Goal: Task Accomplishment & Management: Complete application form

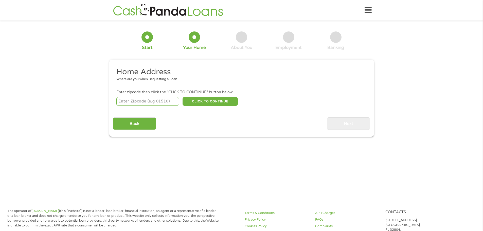
drag, startPoint x: 149, startPoint y: 105, endPoint x: 151, endPoint y: 103, distance: 3.1
click at [149, 105] on input "number" at bounding box center [147, 101] width 63 height 9
type input "75206"
select select "[US_STATE]"
click at [218, 104] on button "CLICK TO CONTINUE" at bounding box center [210, 101] width 55 height 9
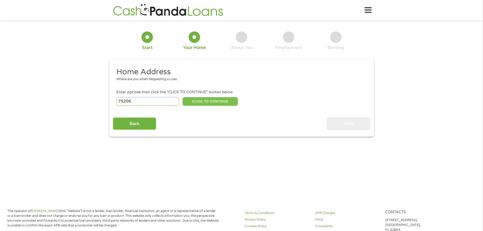
type input "75206"
type input "[GEOGRAPHIC_DATA]"
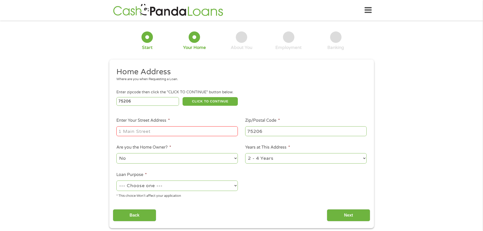
click at [176, 133] on input "Enter Your Street Address *" at bounding box center [176, 131] width 121 height 10
click at [193, 132] on input "[STREET_ADDRESS]." at bounding box center [176, 131] width 121 height 10
type input "[STREET_ADDRESS]. Apt 402"
click at [197, 188] on select "--- Choose one --- Pay Bills Debt Consolidation Home Improvement Major Purchase…" at bounding box center [176, 186] width 121 height 10
select select "paybills"
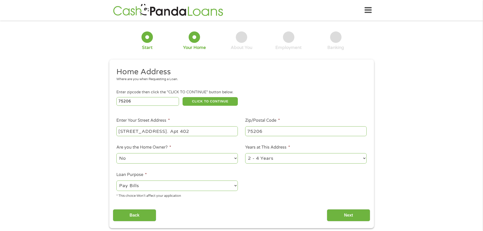
click at [116, 181] on select "--- Choose one --- Pay Bills Debt Consolidation Home Improvement Major Purchase…" at bounding box center [176, 186] width 121 height 10
click at [338, 214] on input "Next" at bounding box center [348, 215] width 43 height 12
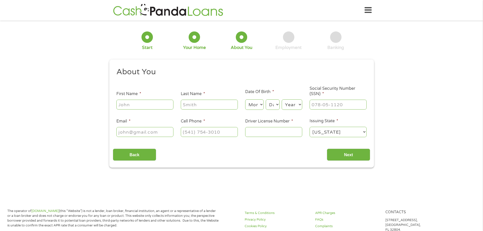
scroll to position [2, 2]
click at [154, 105] on input "First Name *" at bounding box center [144, 105] width 57 height 10
type input "[PERSON_NAME]"
type input "[EMAIL_ADDRESS][DOMAIN_NAME]"
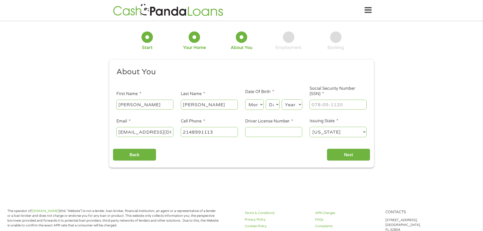
type input "[PHONE_NUMBER]"
click at [259, 108] on select "Month 1 2 3 4 5 6 7 8 9 10 11 12" at bounding box center [254, 104] width 19 height 10
select select "6"
click at [245, 99] on select "Month 1 2 3 4 5 6 7 8 9 10 11 12" at bounding box center [254, 104] width 19 height 10
click at [273, 104] on select "Day 1 2 3 4 5 6 7 8 9 10 11 12 13 14 15 16 17 18 19 20 21 22 23 24 25 26 27 28 …" at bounding box center [273, 104] width 14 height 10
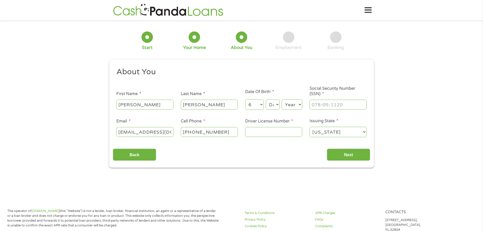
select select "13"
click at [266, 99] on select "Day 1 2 3 4 5 6 7 8 9 10 11 12 13 14 15 16 17 18 19 20 21 22 23 24 25 26 27 28 …" at bounding box center [273, 104] width 14 height 10
click at [294, 108] on select "Year [DATE] 2006 2005 2004 2003 2002 2001 2000 1999 1998 1997 1996 1995 1994 19…" at bounding box center [292, 104] width 21 height 10
select select "1971"
click at [282, 99] on select "Year [DATE] 2006 2005 2004 2003 2002 2001 2000 1999 1998 1997 1996 1995 1994 19…" at bounding box center [292, 104] width 21 height 10
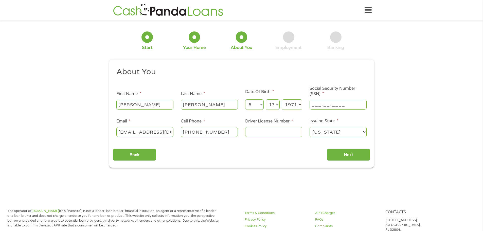
click at [332, 105] on input "___-__-____" at bounding box center [338, 105] width 57 height 10
type input "272-58-9134"
click at [269, 133] on input "Driver License Number *" at bounding box center [273, 132] width 57 height 10
type input "09907337"
click at [343, 153] on input "Next" at bounding box center [348, 155] width 43 height 12
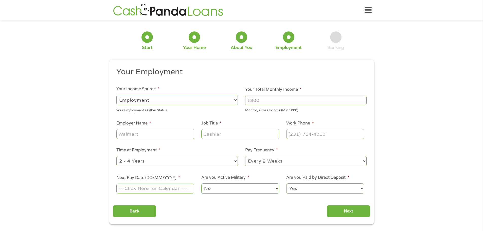
drag, startPoint x: 274, startPoint y: 100, endPoint x: 256, endPoint y: 104, distance: 18.8
click at [256, 104] on input "Your Total Monthly Income *" at bounding box center [305, 101] width 121 height 10
type input "5000"
click at [171, 135] on input "Employer Name *" at bounding box center [155, 134] width 78 height 10
type input "F"
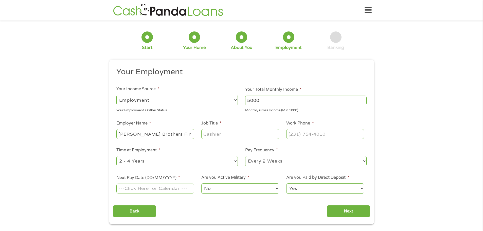
type input "[PERSON_NAME] Brothers Financial Group"
click at [232, 136] on input "Job Title *" at bounding box center [240, 134] width 78 height 10
type input "Admin Assistant"
click at [301, 137] on input "(___) ___-____" at bounding box center [325, 134] width 78 height 10
type input "[PHONE_NUMBER]"
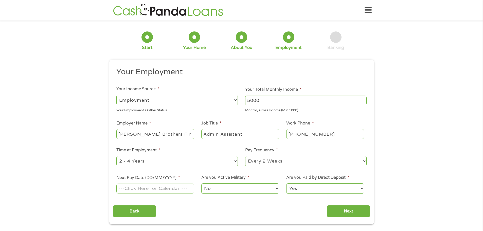
click at [175, 164] on select "--- Choose one --- 1 Year or less 1 - 2 Years 2 - 4 Years Over 4 Years" at bounding box center [176, 161] width 121 height 10
select select "60months"
click at [116, 156] on select "--- Choose one --- 1 Year or less 1 - 2 Years 2 - 4 Years Over 4 Years" at bounding box center [176, 161] width 121 height 10
click at [286, 158] on select "--- Choose one --- Every 2 Weeks Every Week Monthly Semi-Monthly" at bounding box center [305, 161] width 121 height 10
select select "weekly"
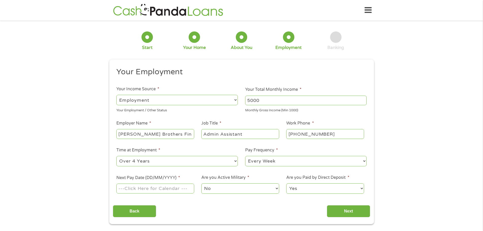
click at [245, 156] on select "--- Choose one --- Every 2 Weeks Every Week Monthly Semi-Monthly" at bounding box center [305, 161] width 121 height 10
click at [161, 187] on input "Next Pay Date (DD/MM/YYYY) *" at bounding box center [155, 189] width 78 height 10
type input "[DATE]"
click at [342, 213] on input "Next" at bounding box center [348, 211] width 43 height 12
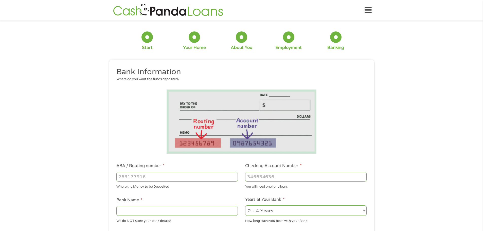
click at [167, 175] on input "ABA / Routing number *" at bounding box center [176, 177] width 121 height 10
type input "111000614"
type input "JPMORGAN CHASE BANK NA"
type input "111000614"
click at [290, 178] on input "Checking Account Number *" at bounding box center [305, 177] width 121 height 10
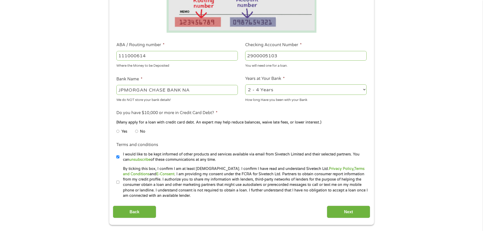
scroll to position [122, 0]
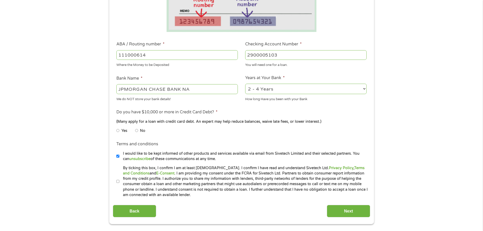
type input "2900005103"
click at [137, 130] on input "No" at bounding box center [136, 131] width 3 height 8
radio input "true"
click at [116, 154] on input "I would like to be kept informed of other products and services available via e…" at bounding box center [117, 156] width 3 height 8
checkbox input "false"
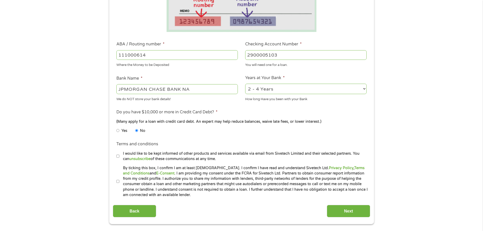
click at [118, 181] on input "By ticking this box, I confirm I am at least [DEMOGRAPHIC_DATA]. I confirm I ha…" at bounding box center [117, 181] width 3 height 8
checkbox input "true"
click at [346, 210] on input "Next" at bounding box center [348, 211] width 43 height 12
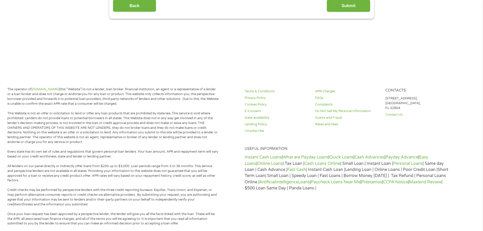
scroll to position [0, 0]
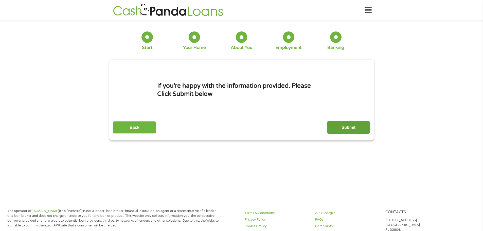
click at [339, 129] on input "Submit" at bounding box center [348, 127] width 43 height 12
